Goal: Check status: Check status

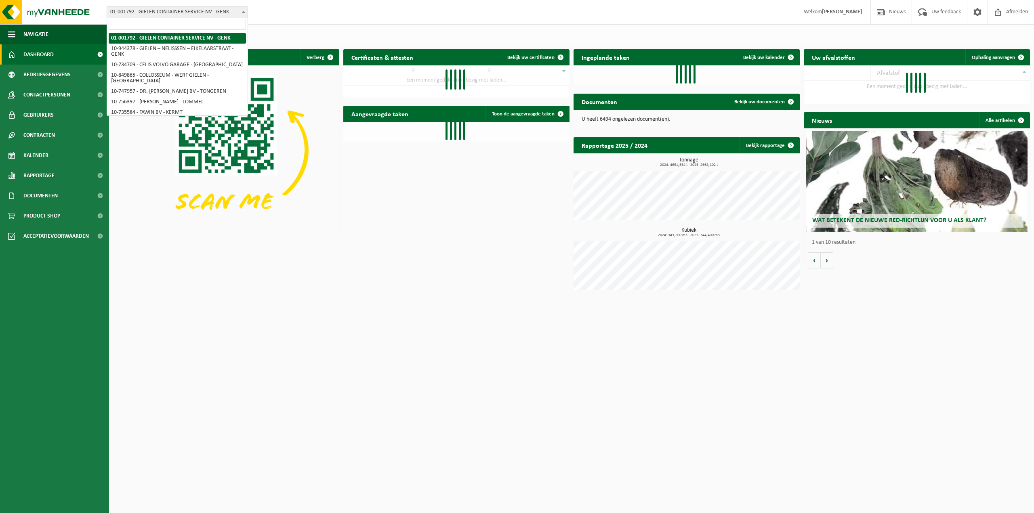
click at [182, 13] on span "01-001792 - GIELEN CONTAINER SERVICE NV - GENK" at bounding box center [177, 11] width 141 height 11
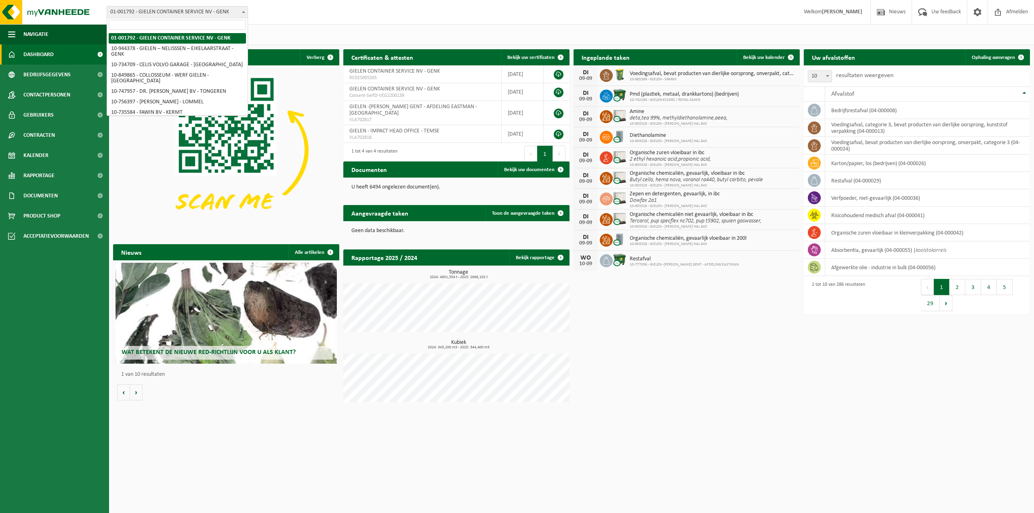
click at [190, 24] on input "search" at bounding box center [177, 25] width 137 height 10
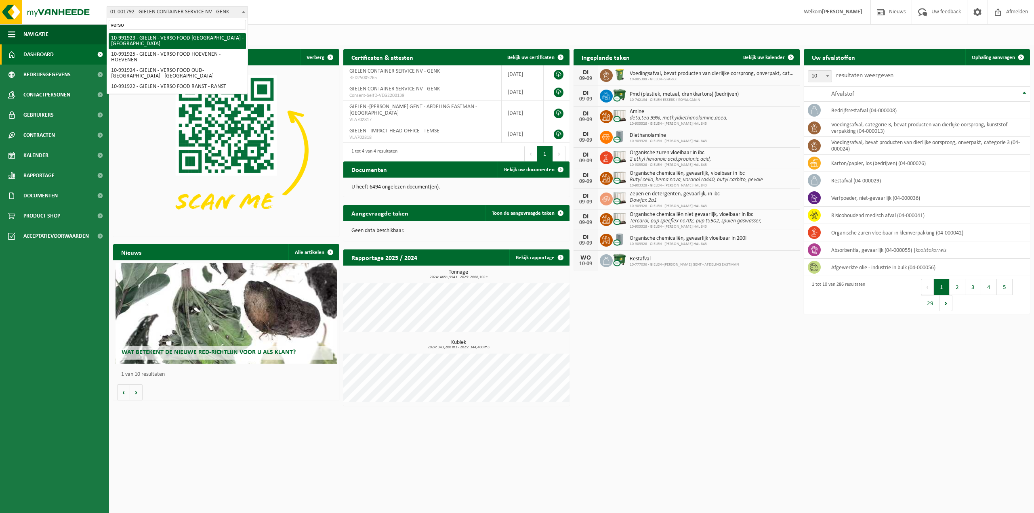
type input "verso f"
select select "170006"
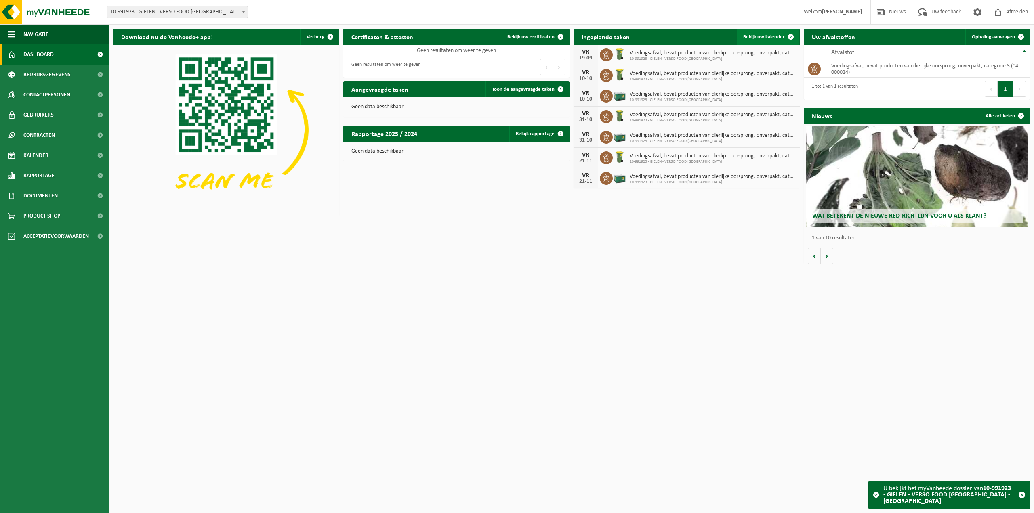
click at [777, 32] on link "Bekijk uw kalender" at bounding box center [768, 37] width 62 height 16
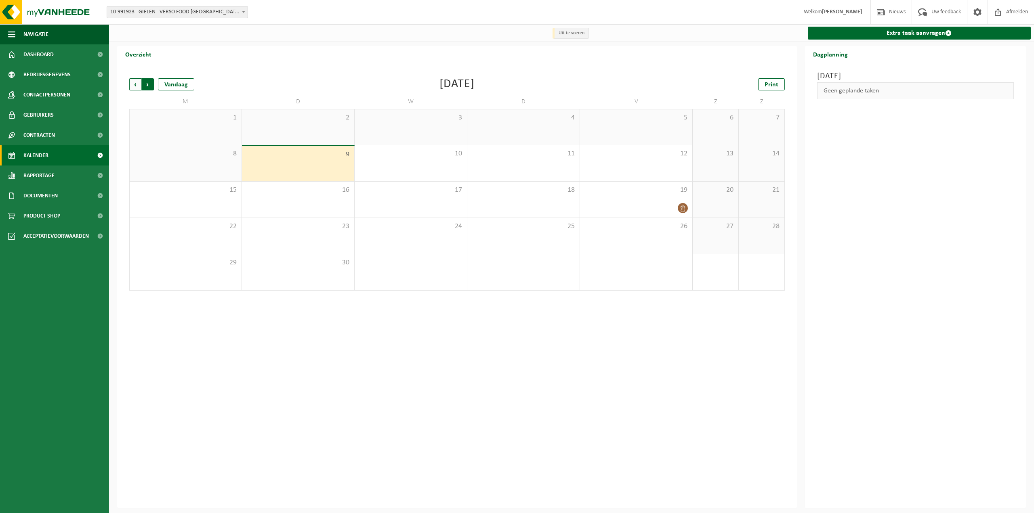
click at [137, 85] on span "Vorige" at bounding box center [135, 84] width 12 height 12
click at [151, 85] on span "Volgende" at bounding box center [148, 84] width 12 height 12
click at [137, 85] on span "Vorige" at bounding box center [135, 84] width 12 height 12
click at [150, 86] on span "Volgende" at bounding box center [148, 84] width 12 height 12
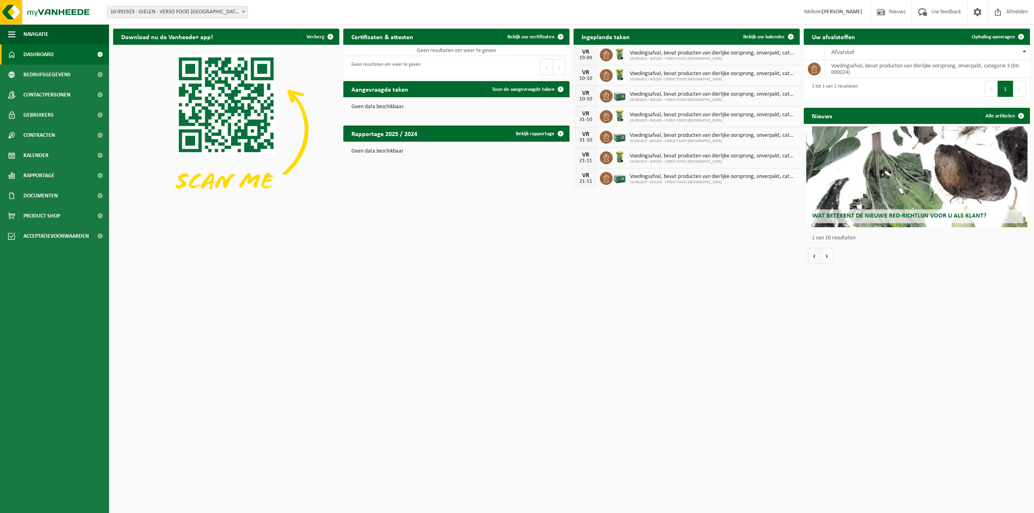
click at [718, 238] on div "Download nu de Vanheede+ app! Verberg Certificaten & attesten Bekijk uw certifi…" at bounding box center [571, 147] width 921 height 244
click at [758, 38] on span "Bekijk uw kalender" at bounding box center [764, 36] width 42 height 5
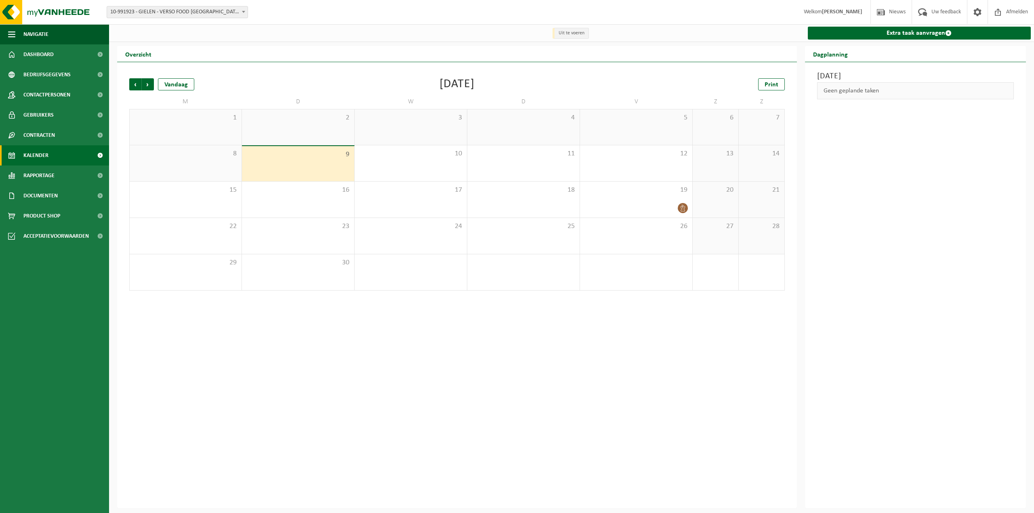
click at [198, 161] on div "8" at bounding box center [186, 163] width 112 height 36
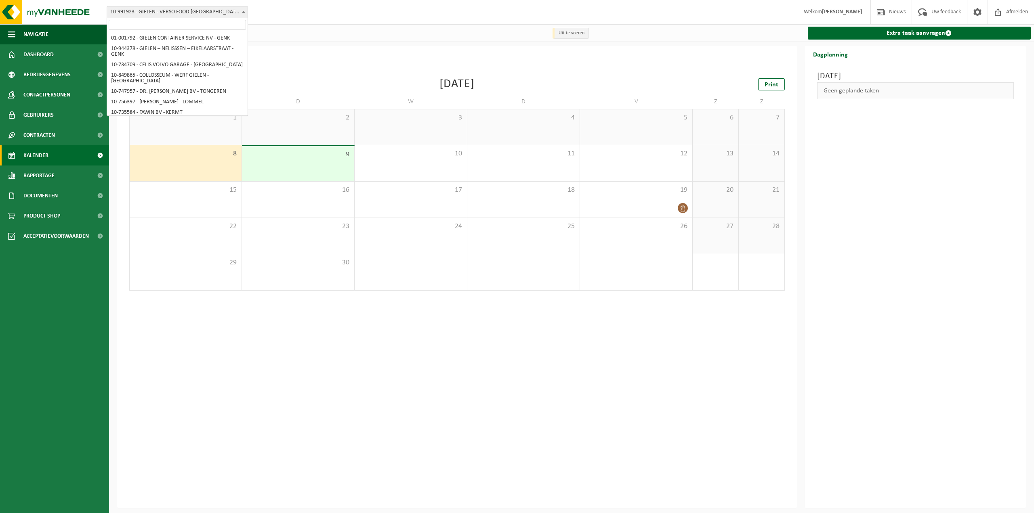
click at [164, 12] on span "10-991923 - GIELEN - VERSO FOOD [GEOGRAPHIC_DATA] - [GEOGRAPHIC_DATA]" at bounding box center [177, 11] width 141 height 11
select select "170005"
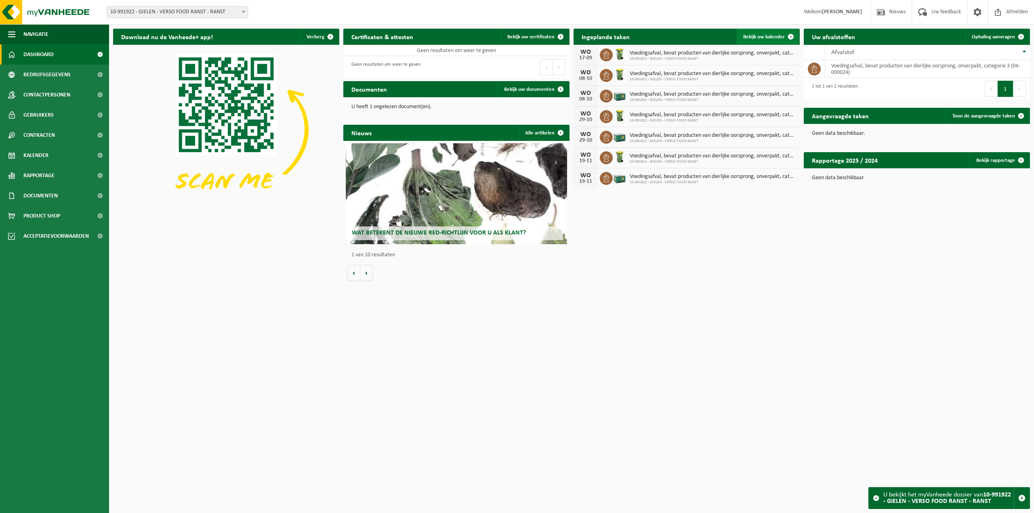
click at [767, 34] on span "Bekijk uw kalender" at bounding box center [764, 36] width 42 height 5
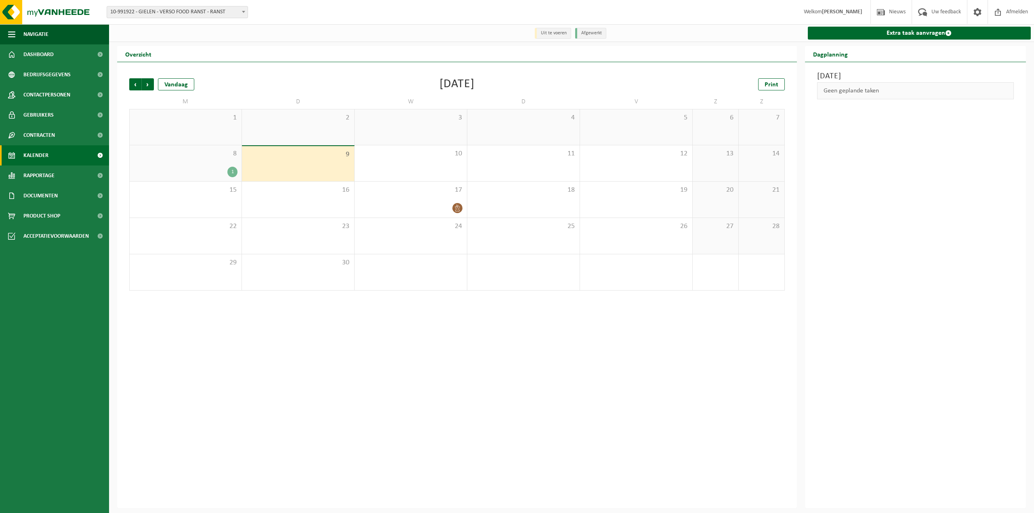
click at [234, 172] on div "1" at bounding box center [232, 172] width 10 height 11
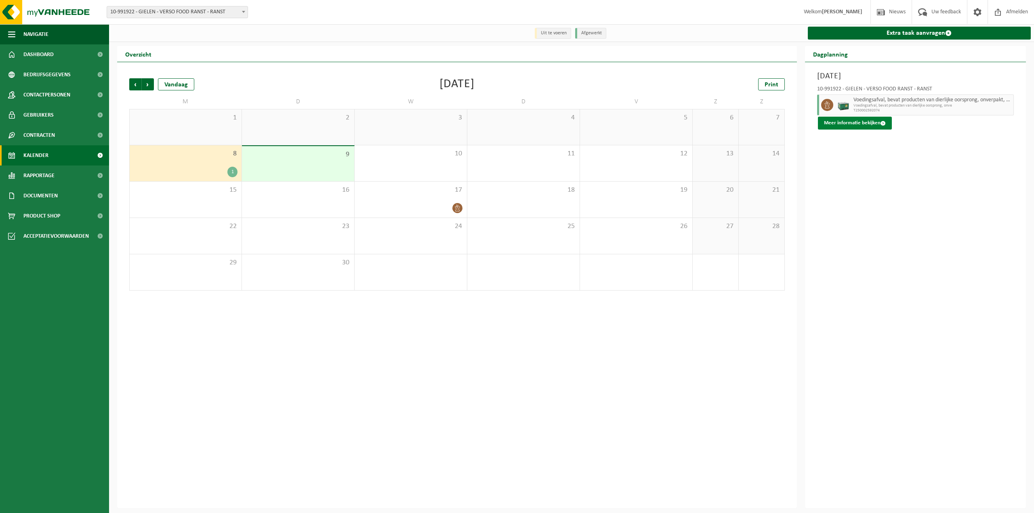
click at [872, 123] on button "Meer informatie bekijken" at bounding box center [855, 123] width 74 height 13
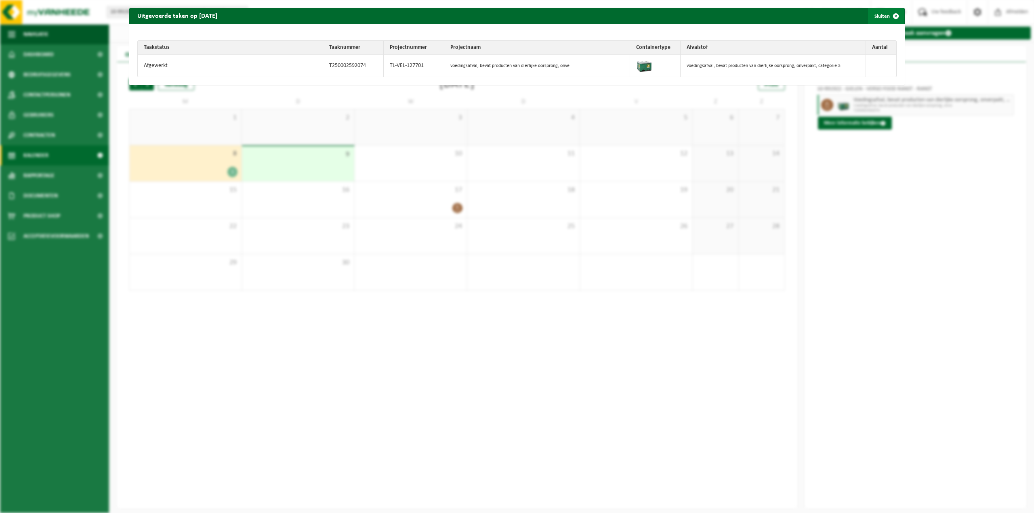
click at [878, 18] on button "Sluiten" at bounding box center [886, 16] width 36 height 16
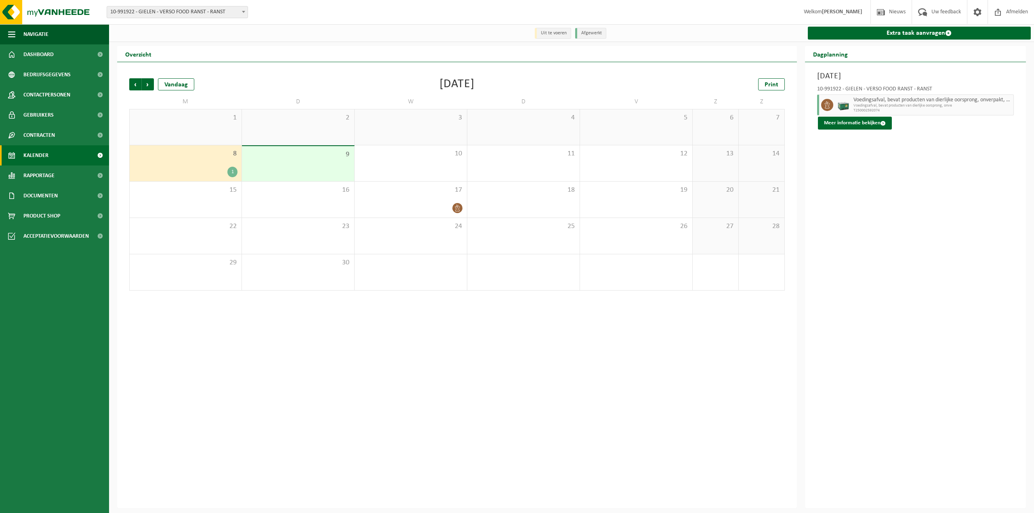
click at [162, 8] on span "10-991922 - GIELEN - VERSO FOOD RANST - RANST" at bounding box center [177, 11] width 141 height 11
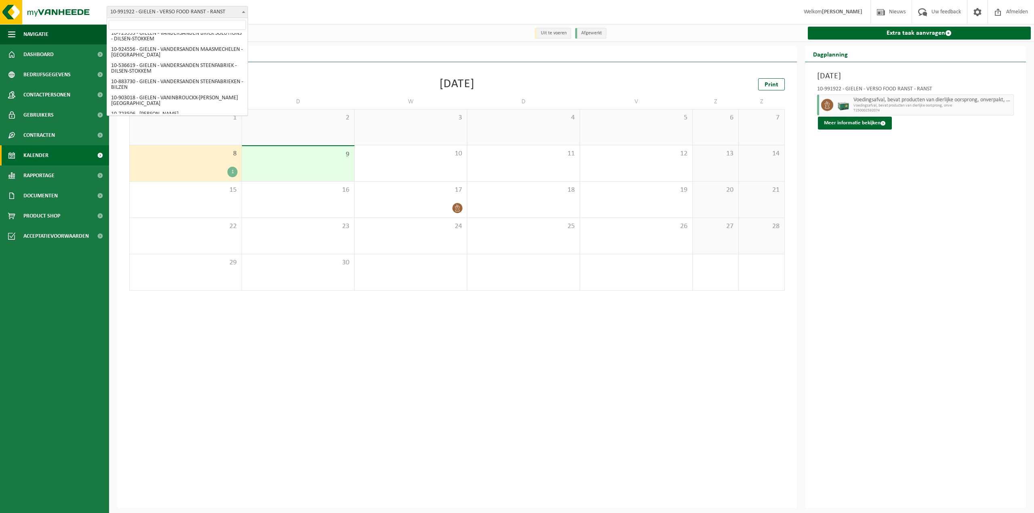
scroll to position [2621, 0]
select select "170006"
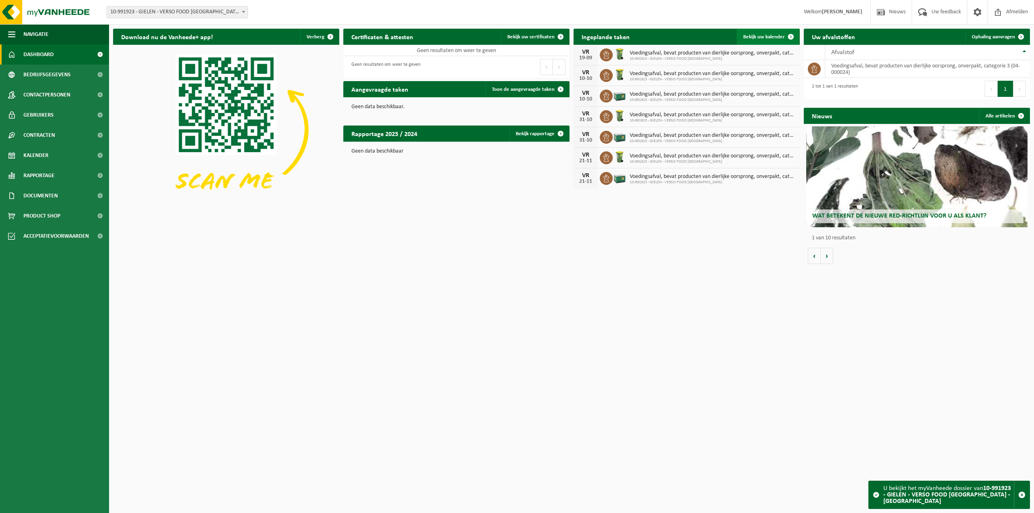
click at [769, 37] on span "Bekijk uw kalender" at bounding box center [764, 36] width 42 height 5
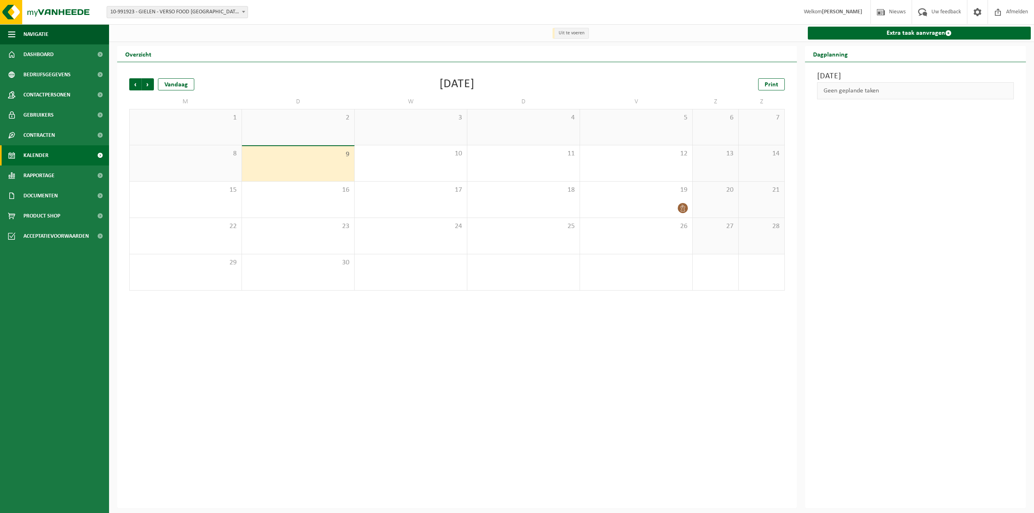
click at [189, 159] on div "8" at bounding box center [186, 163] width 112 height 36
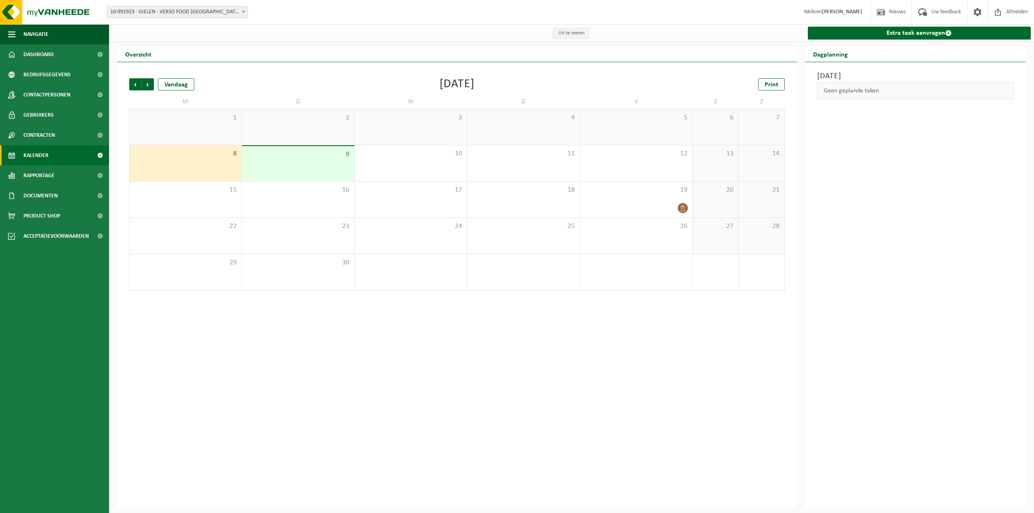
click at [194, 160] on div "8" at bounding box center [186, 163] width 112 height 36
click at [133, 85] on span "Vorige" at bounding box center [135, 84] width 12 height 12
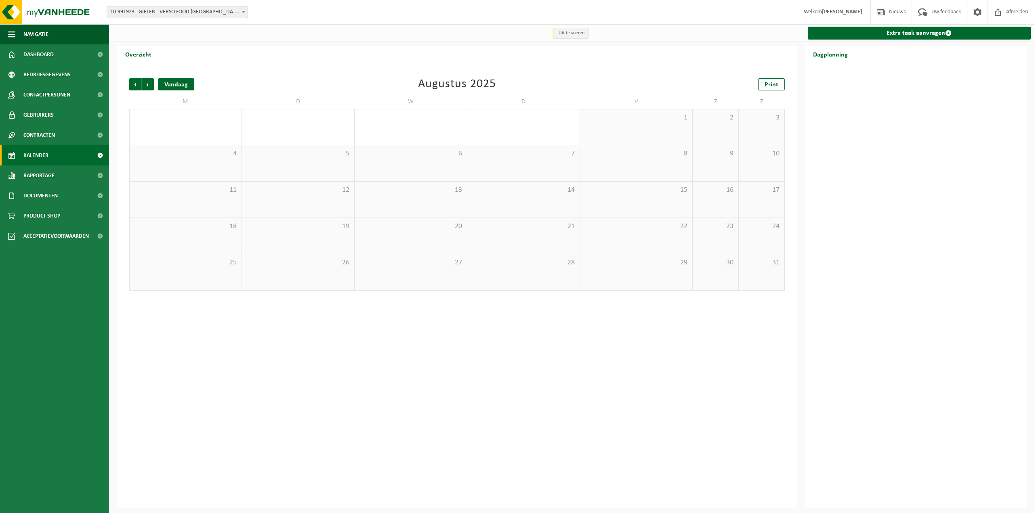
click at [184, 87] on div "Vandaag" at bounding box center [176, 84] width 36 height 12
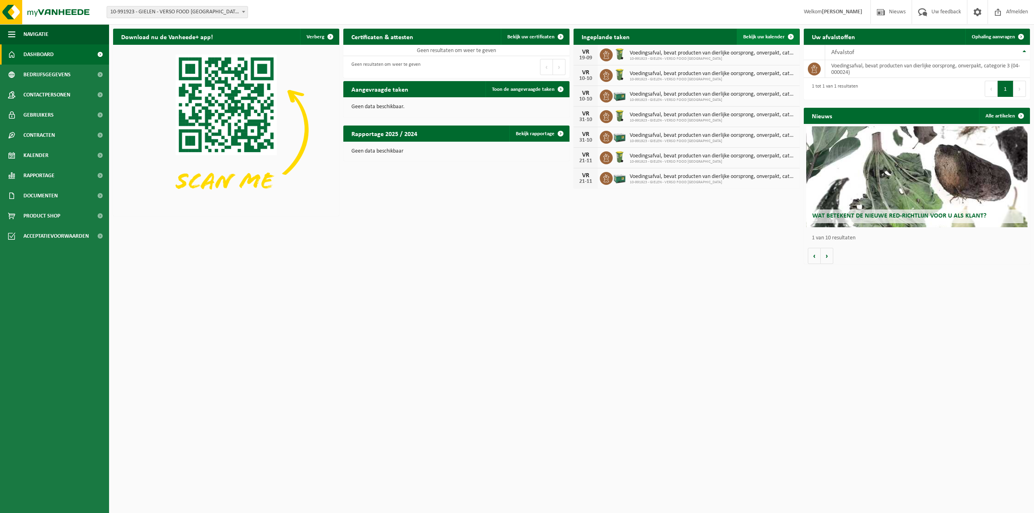
click at [776, 42] on link "Bekijk uw kalender" at bounding box center [768, 37] width 62 height 16
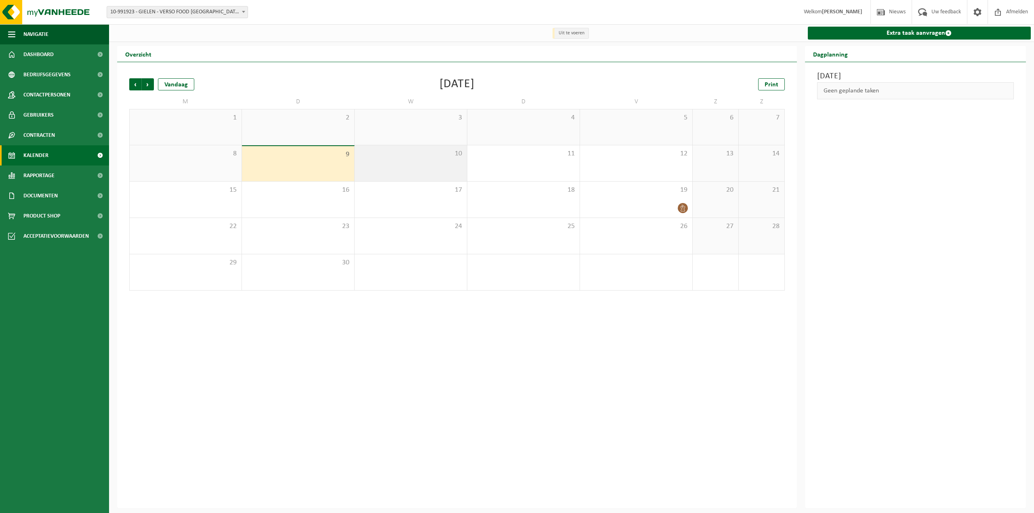
click at [448, 158] on span "10" at bounding box center [411, 153] width 104 height 9
